Goal: Check status

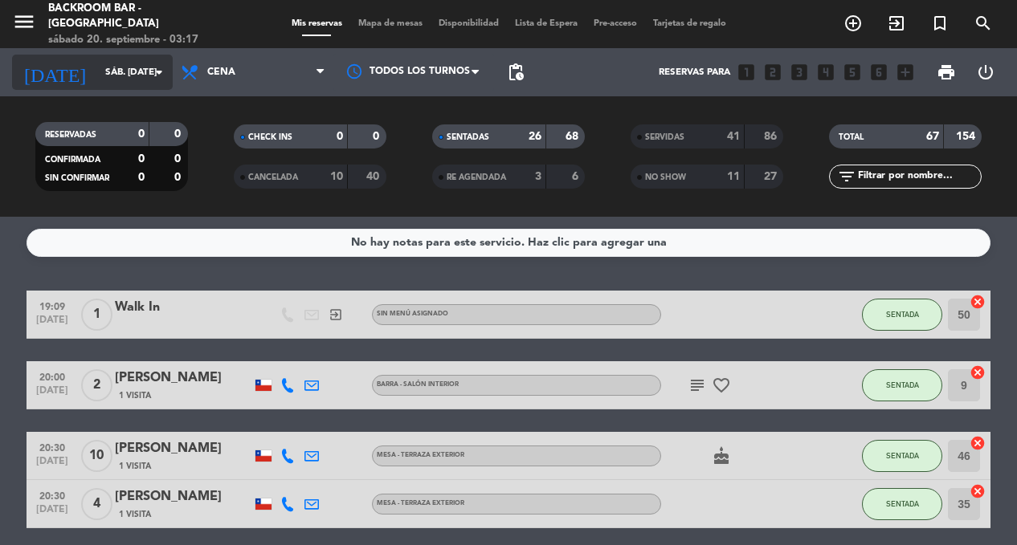
click at [98, 78] on input "sáb. [DATE]" at bounding box center [160, 72] width 126 height 27
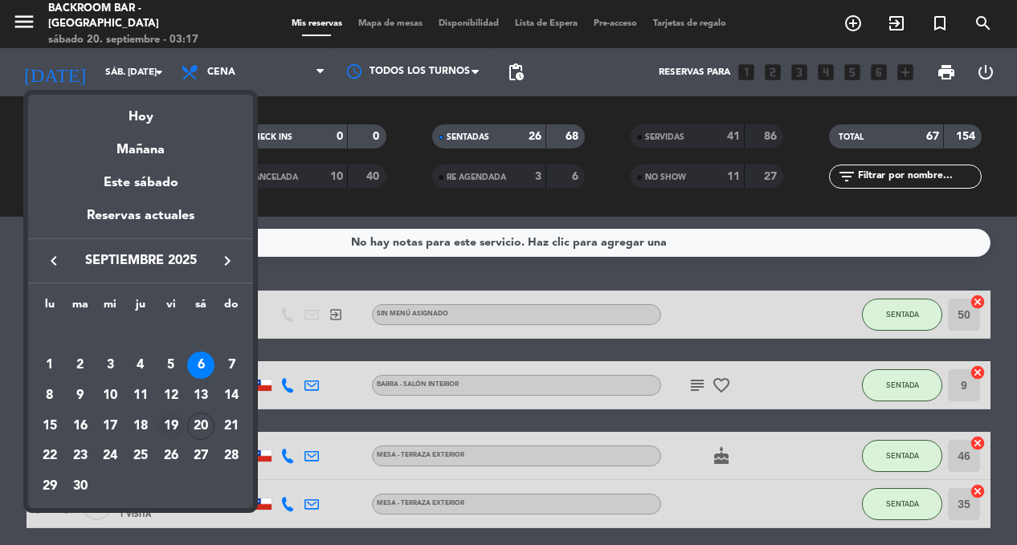
click at [174, 420] on div "19" at bounding box center [170, 426] width 27 height 27
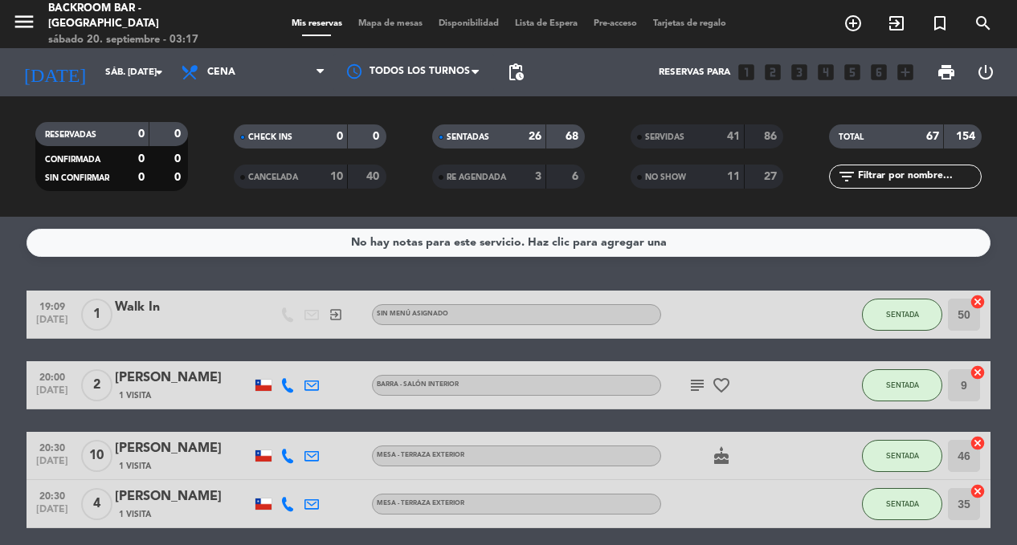
type input "vie. [DATE]"
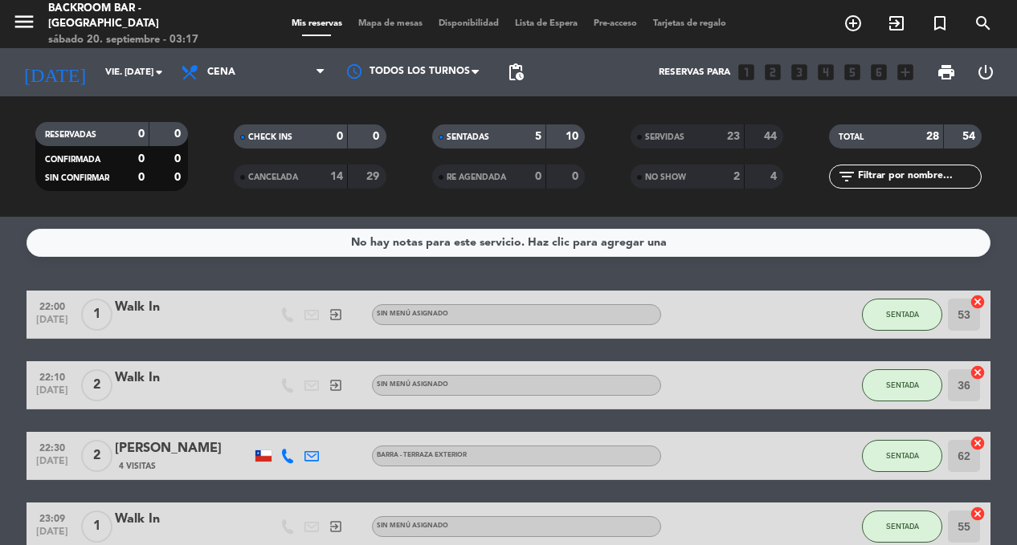
click at [393, 22] on span "Mapa de mesas" at bounding box center [390, 23] width 80 height 9
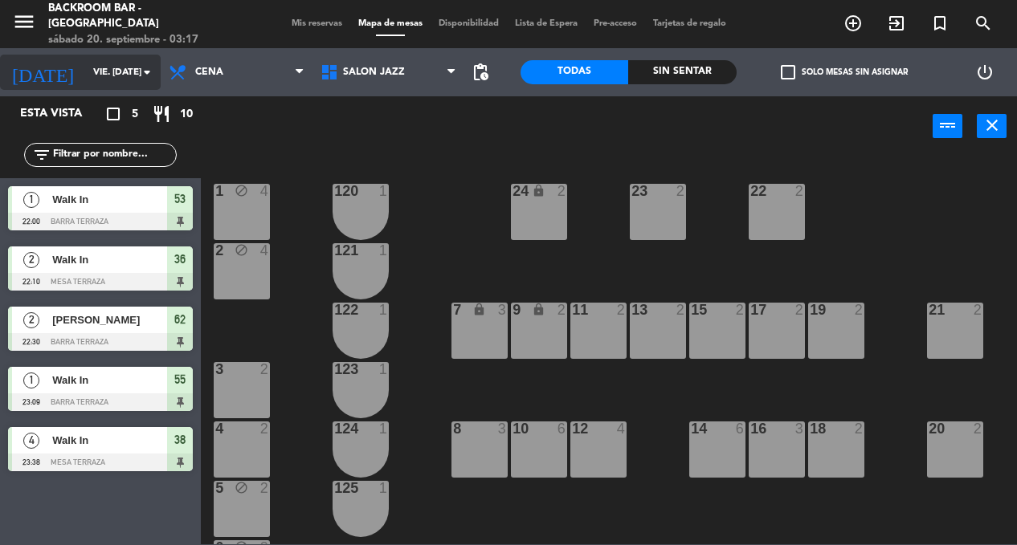
click at [85, 63] on input "vie. [DATE]" at bounding box center [148, 72] width 126 height 27
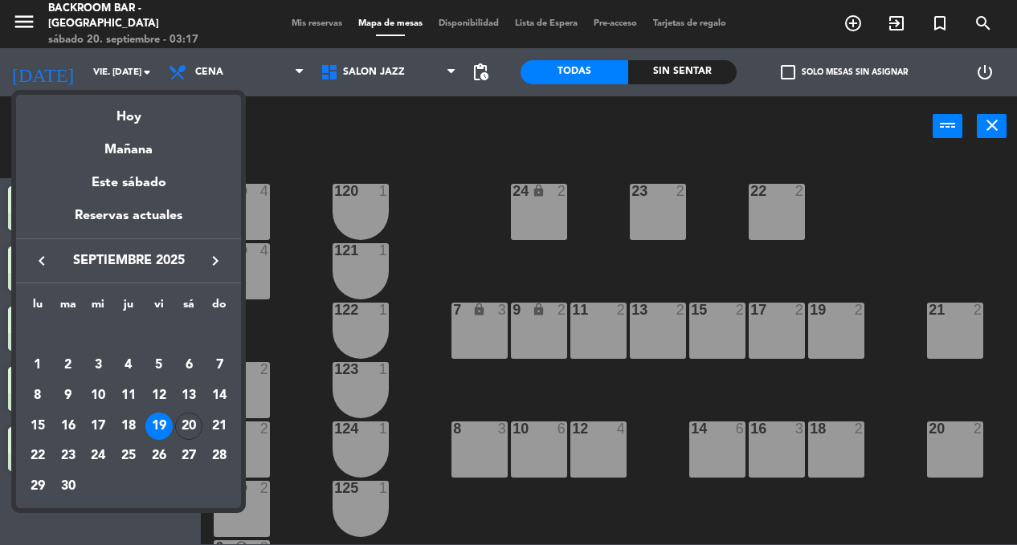
click at [160, 426] on div "19" at bounding box center [158, 426] width 27 height 27
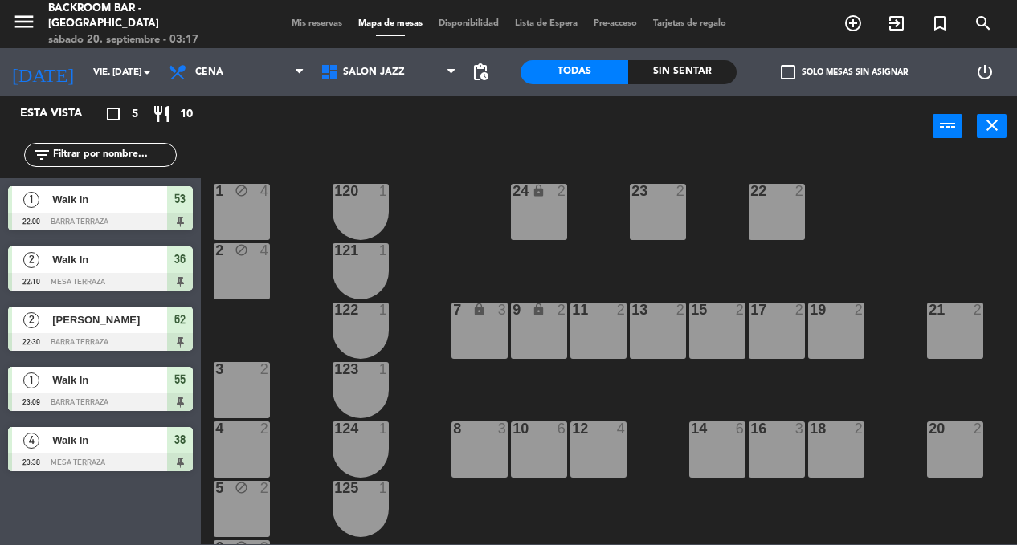
click at [380, 156] on div "1 block 4 24 lock 2 23 2 22 2 120 1 2 block 4 121 1 19 2 7 lock 3 9 lock 2 13 2…" at bounding box center [614, 350] width 806 height 389
